Goal: Register for event/course

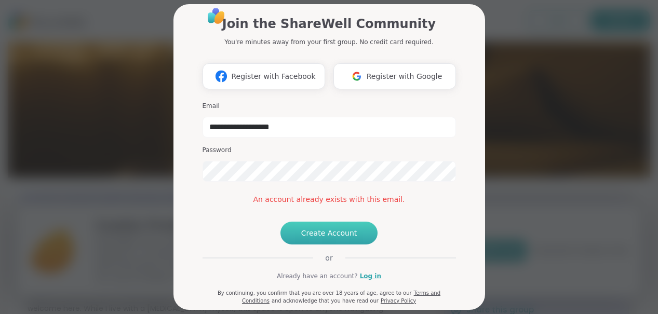
scroll to position [71, 0]
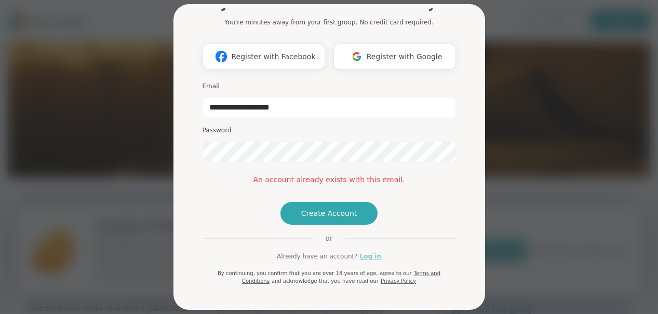
click at [367, 255] on link "Log in" at bounding box center [370, 256] width 21 height 9
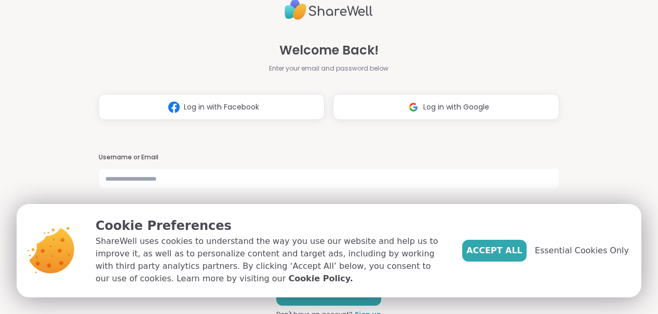
click at [401, 126] on div "Welcome Back! Enter your email and password below Log in with Facebook Log in w…" at bounding box center [329, 157] width 461 height 314
click at [401, 103] on button "Log in with Google" at bounding box center [446, 107] width 226 height 26
click at [495, 254] on span "Accept All" at bounding box center [494, 251] width 56 height 12
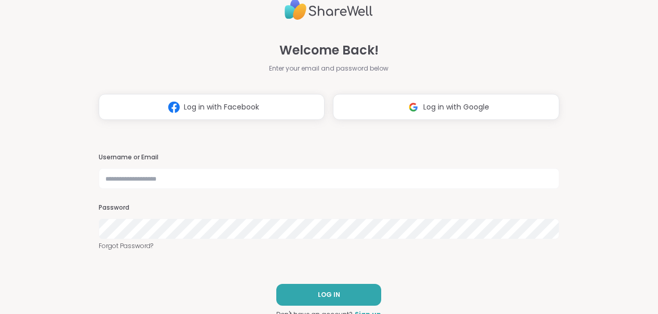
scroll to position [5, 0]
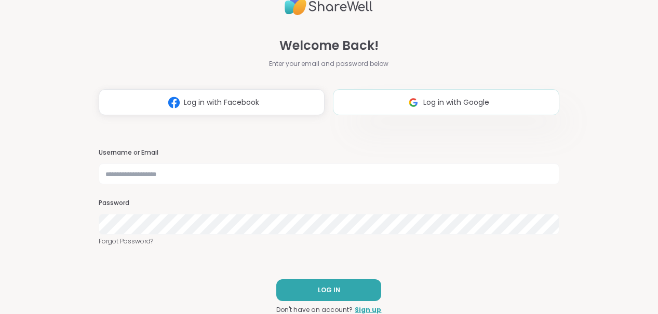
click at [399, 91] on button "Log in with Google" at bounding box center [446, 102] width 226 height 26
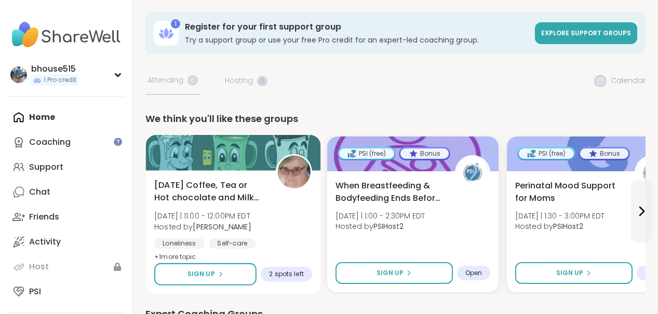
click at [190, 184] on span "[DATE] Coffee, Tea or Hot chocolate and Milk Club" at bounding box center [209, 191] width 110 height 25
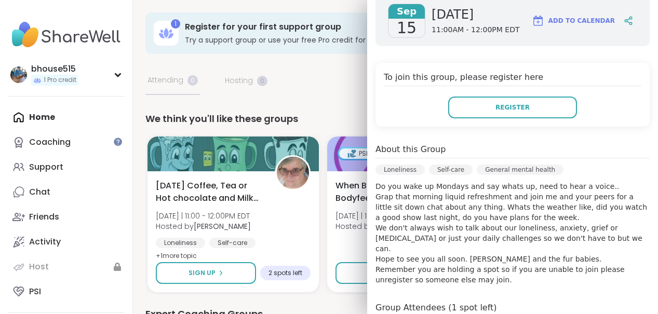
scroll to position [192, 0]
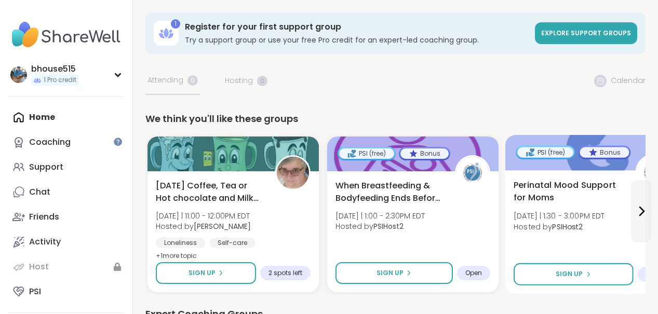
click at [542, 192] on span "Perinatal Mood Support for Moms" at bounding box center [569, 191] width 110 height 25
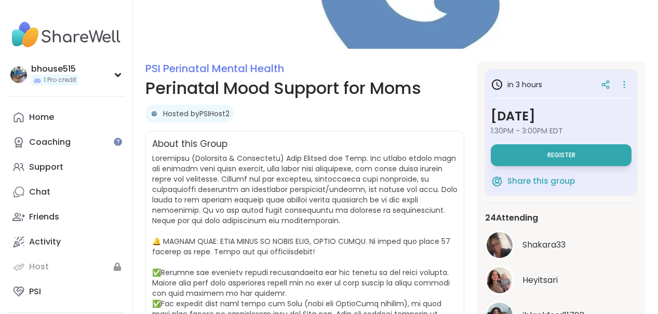
scroll to position [86, 0]
